Goal: Check status: Check status

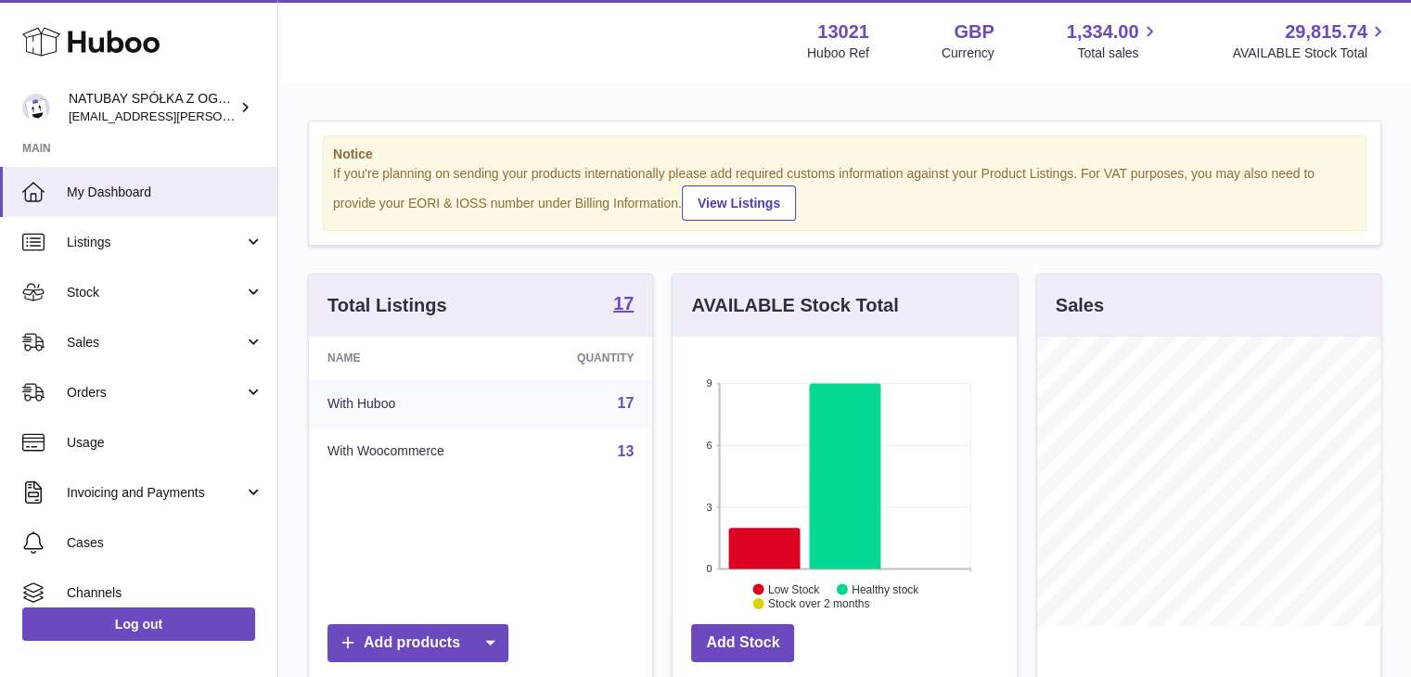
scroll to position [290, 344]
click at [141, 405] on link "Orders" at bounding box center [138, 392] width 277 height 50
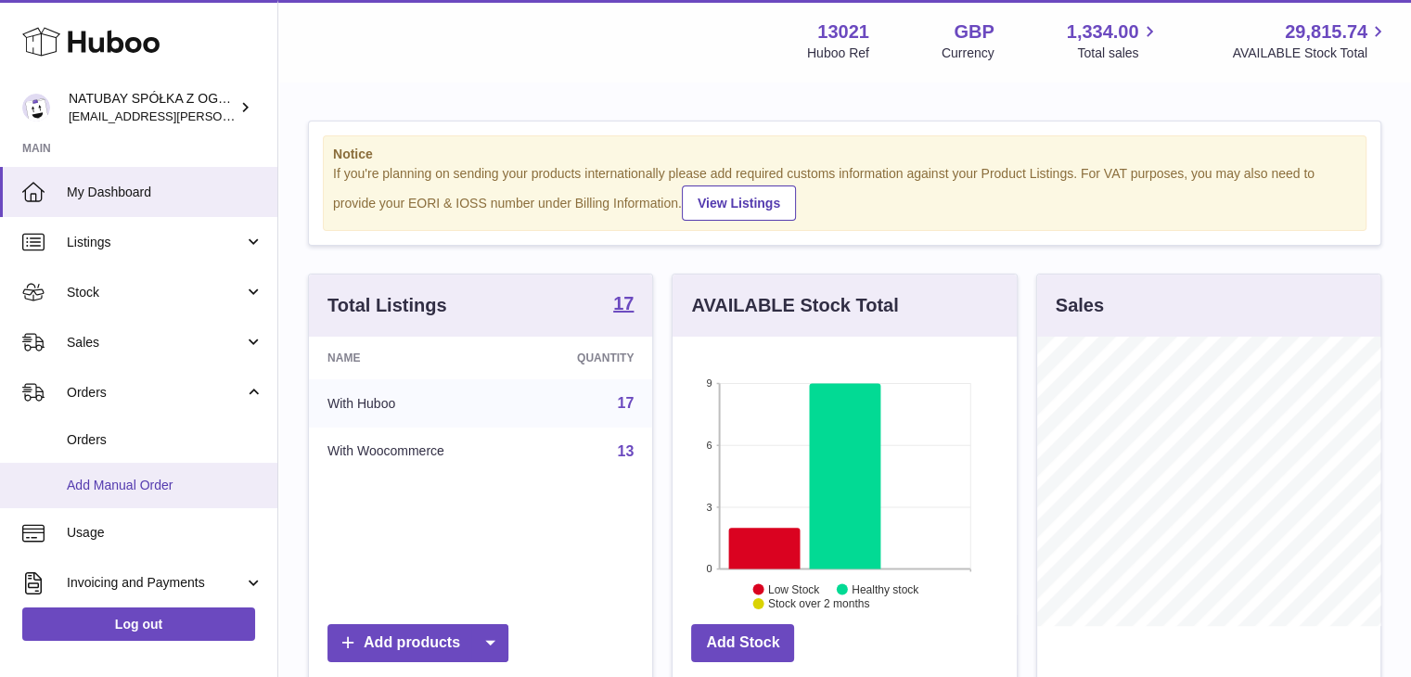
click at [165, 477] on span "Add Manual Order" at bounding box center [165, 486] width 197 height 18
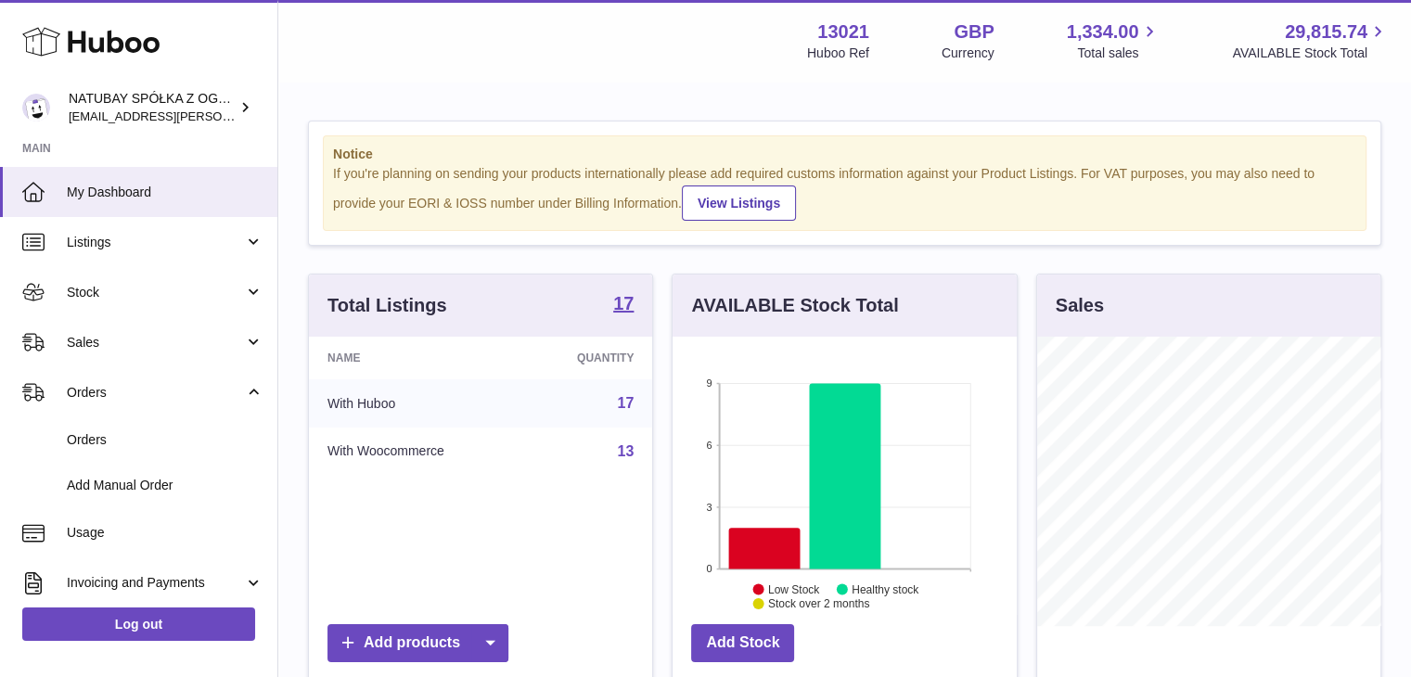
scroll to position [927713, 927659]
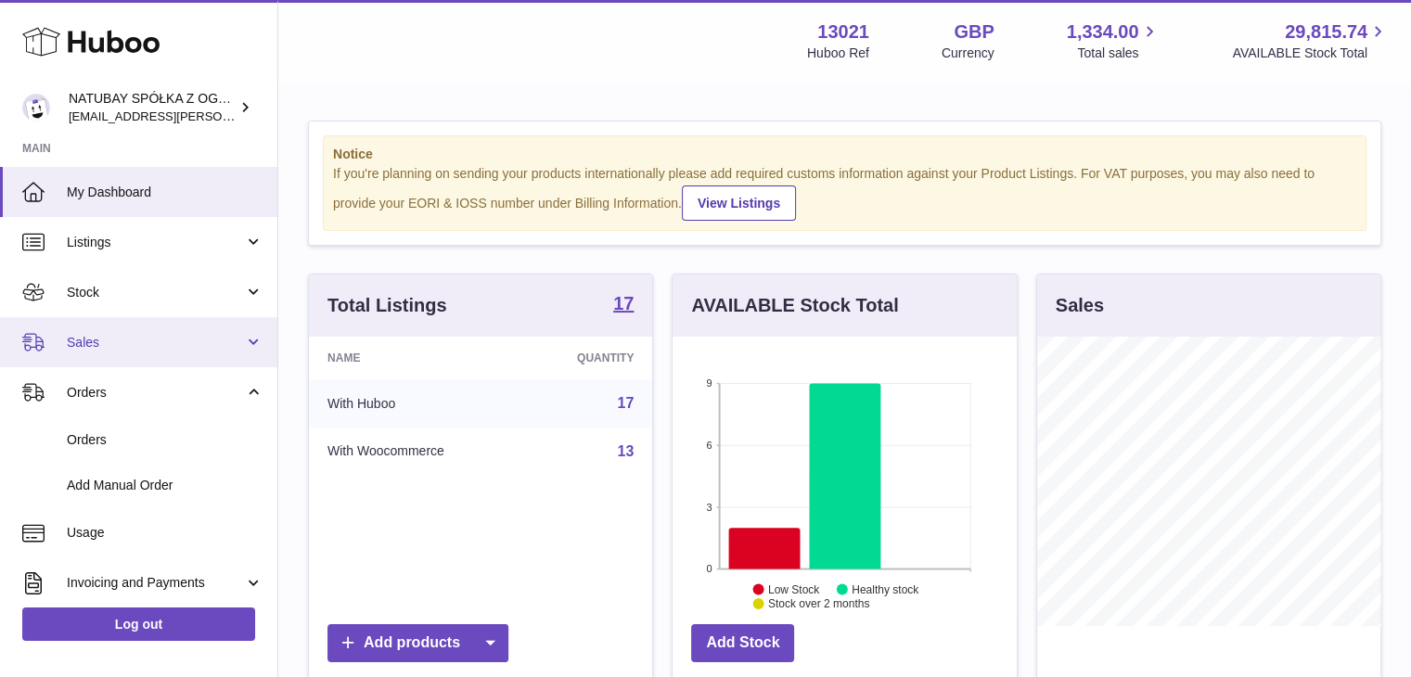
click at [129, 339] on span "Sales" at bounding box center [155, 343] width 177 height 18
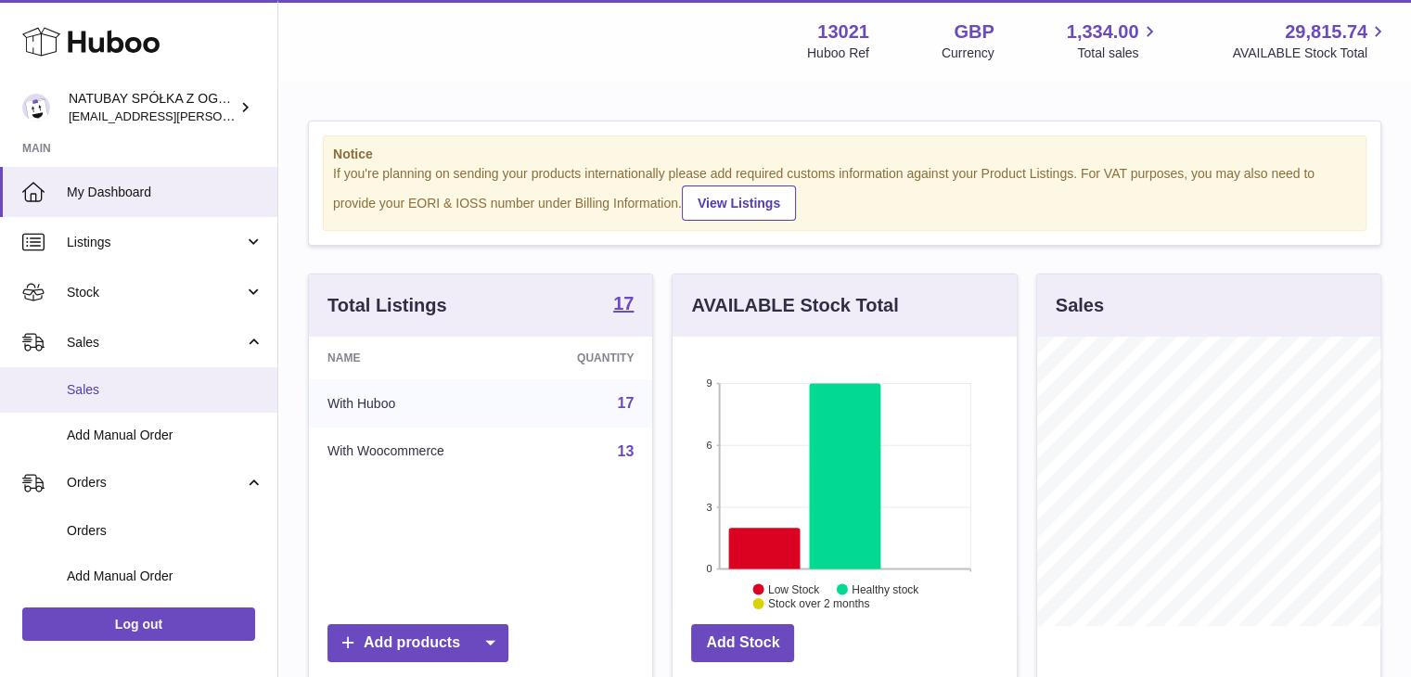
click at [132, 394] on span "Sales" at bounding box center [165, 390] width 197 height 18
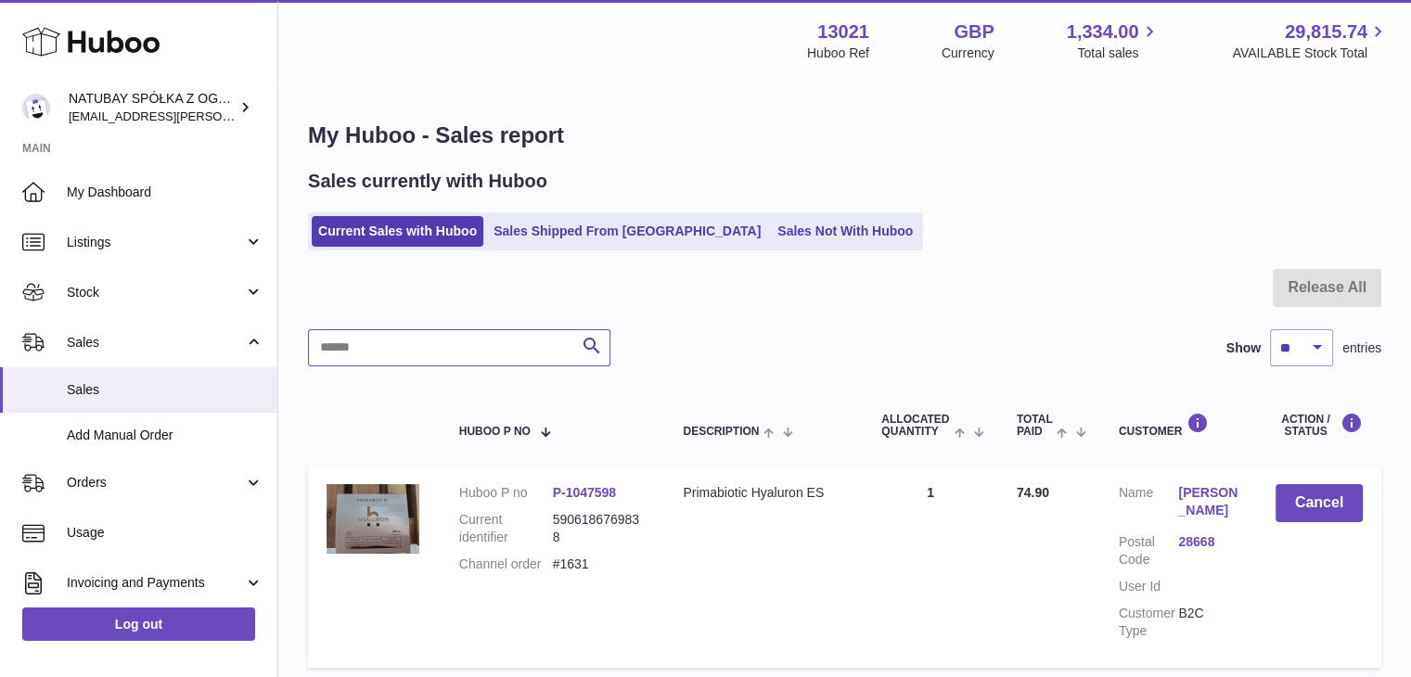
click at [444, 354] on input "text" at bounding box center [459, 347] width 303 height 37
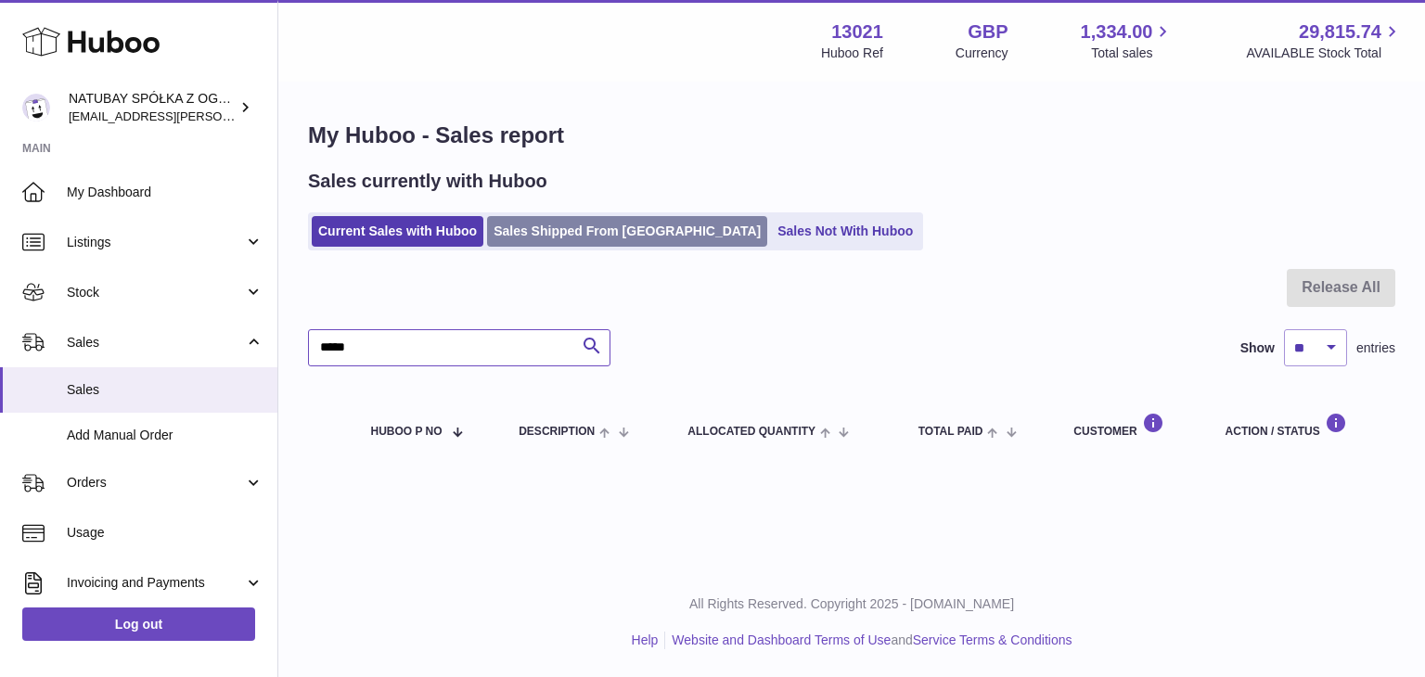
type input "*****"
click at [535, 227] on link "Sales Shipped From Huboo" at bounding box center [627, 231] width 280 height 31
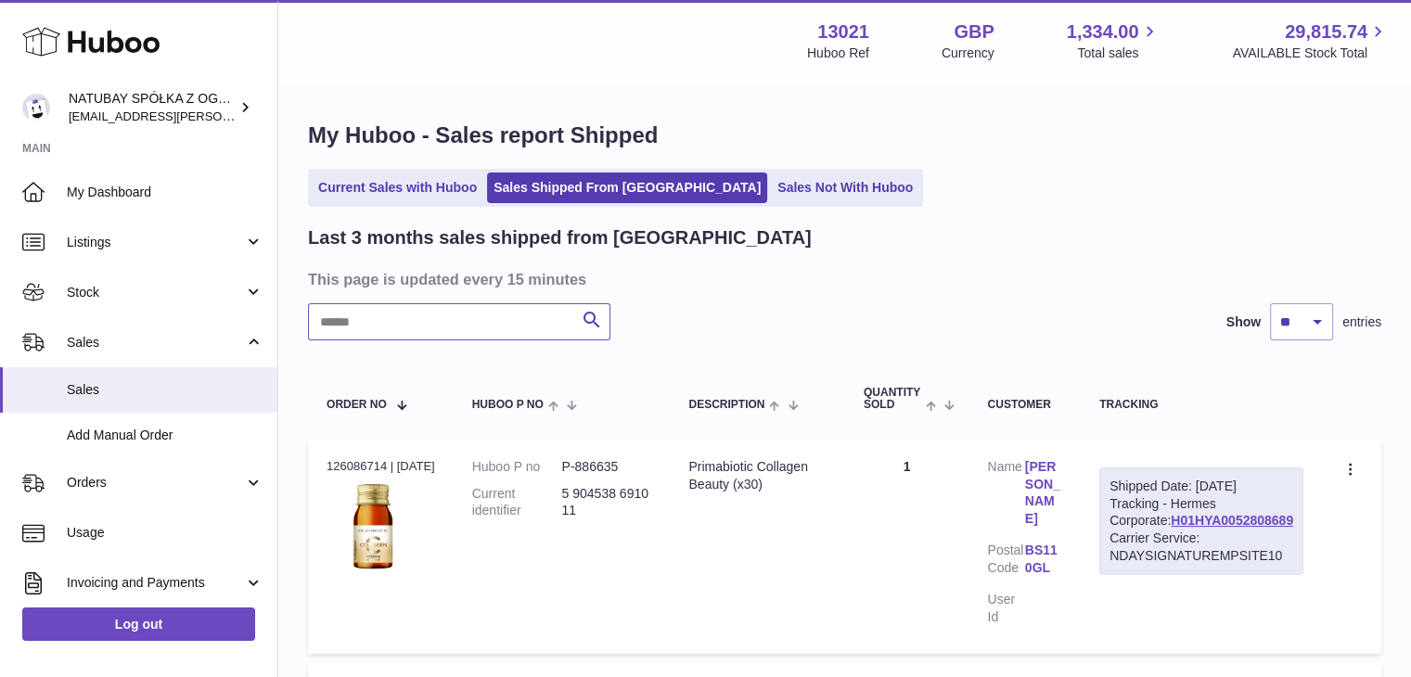
click at [466, 334] on input "text" at bounding box center [459, 321] width 303 height 37
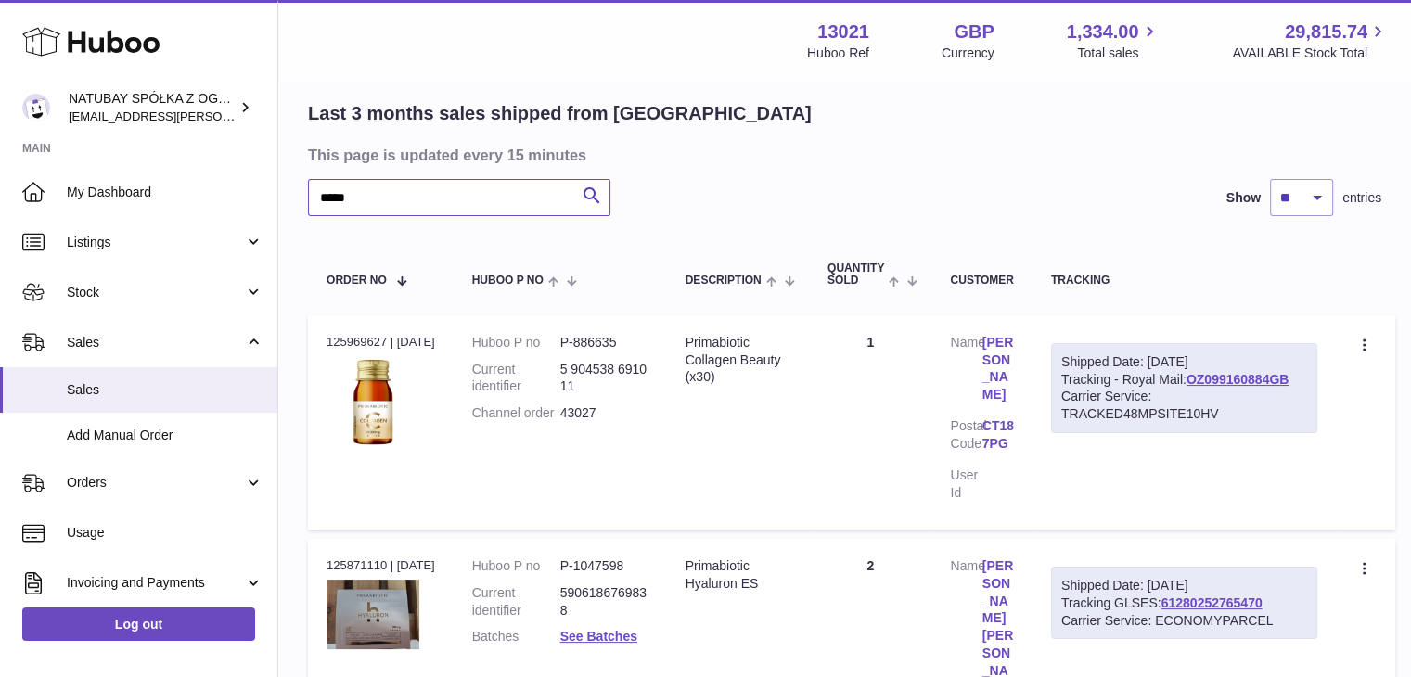
scroll to position [204, 0]
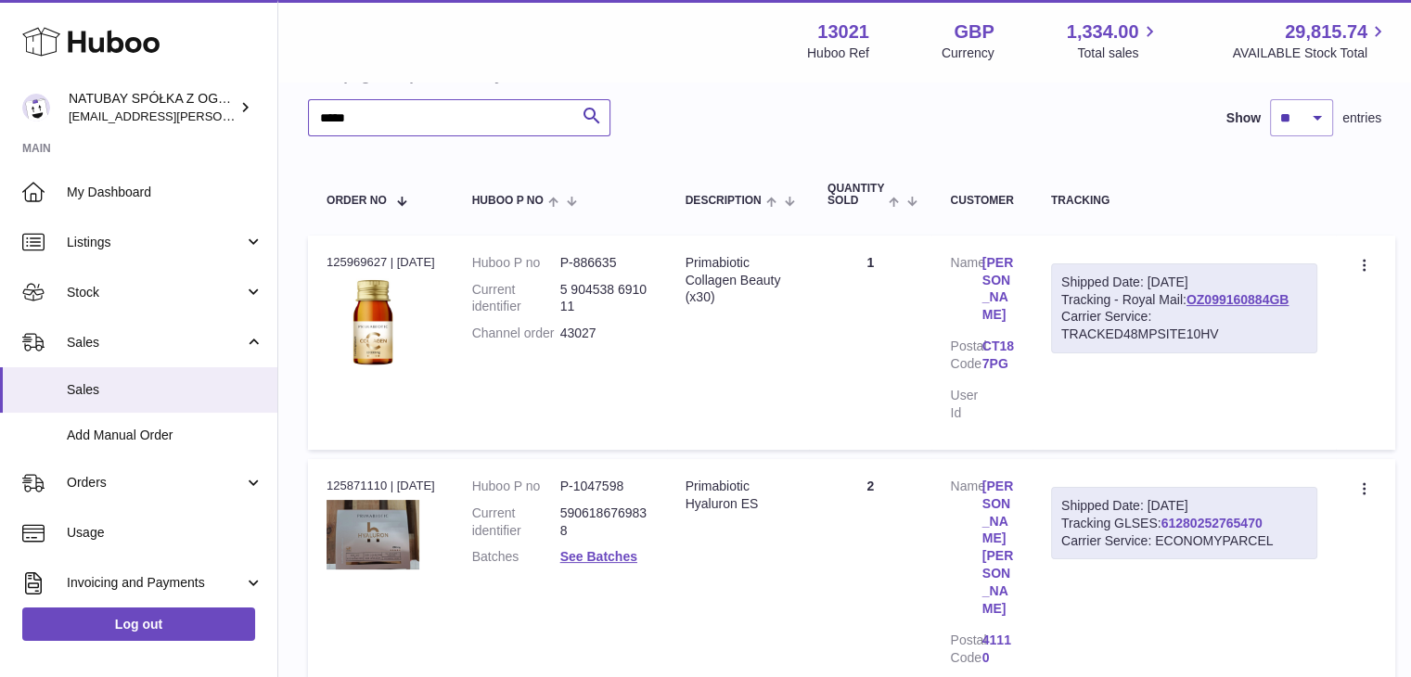
type input "*****"
click at [1239, 516] on link "61280252765470" at bounding box center [1212, 523] width 101 height 15
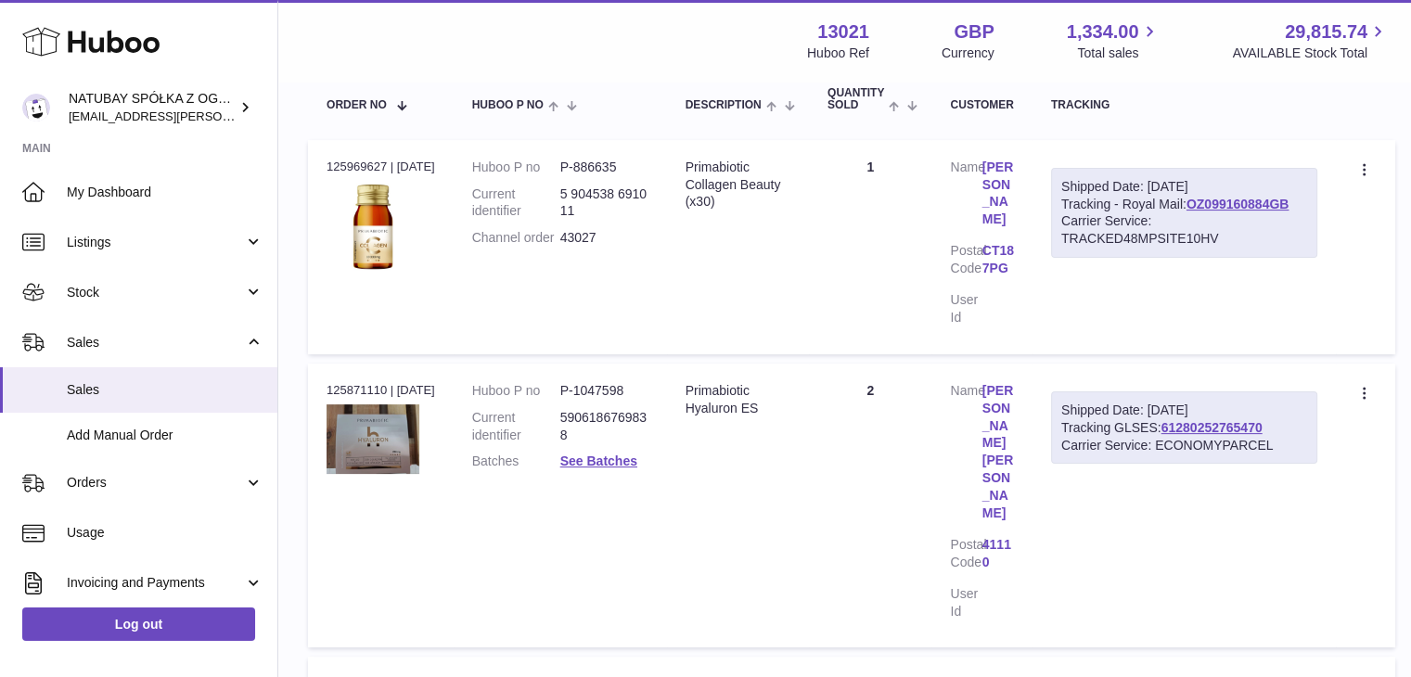
scroll to position [301, 0]
